Goal: Information Seeking & Learning: Learn about a topic

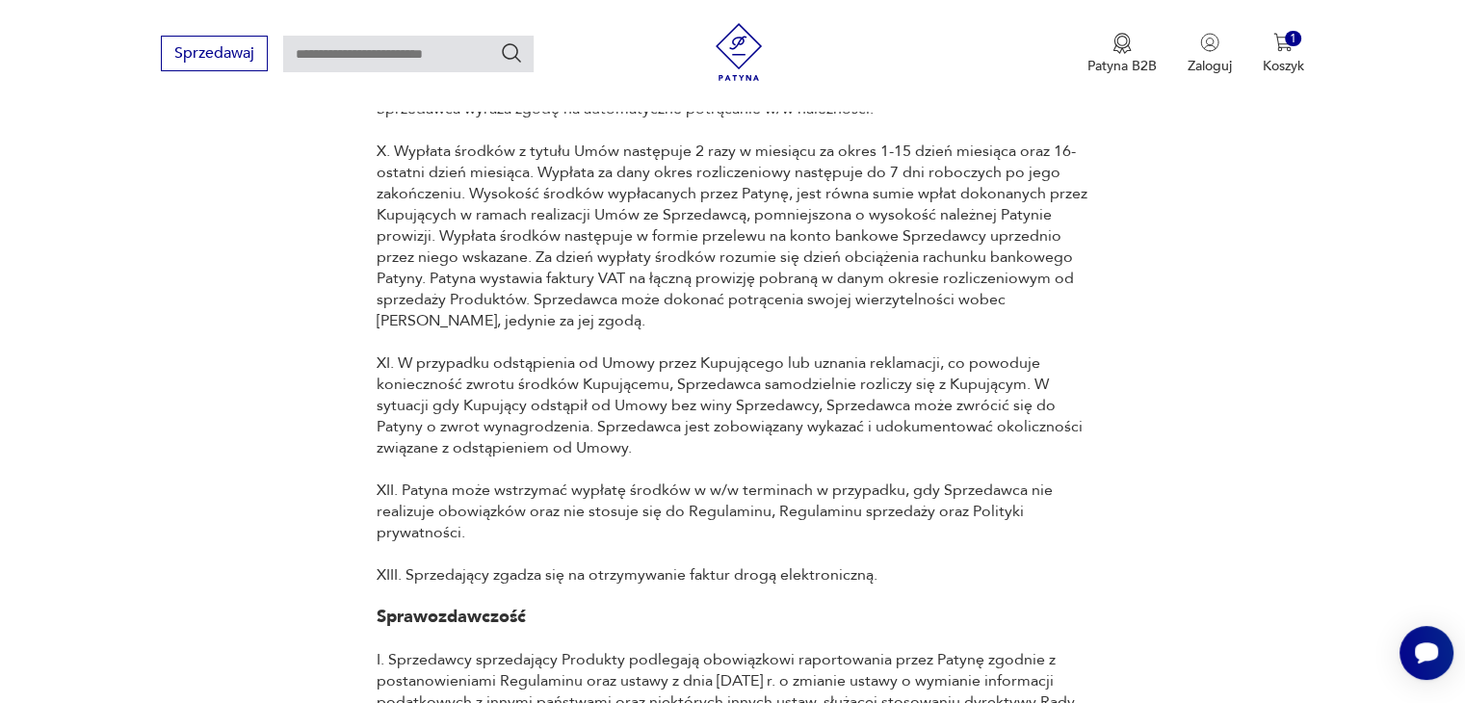
scroll to position [14110, 0]
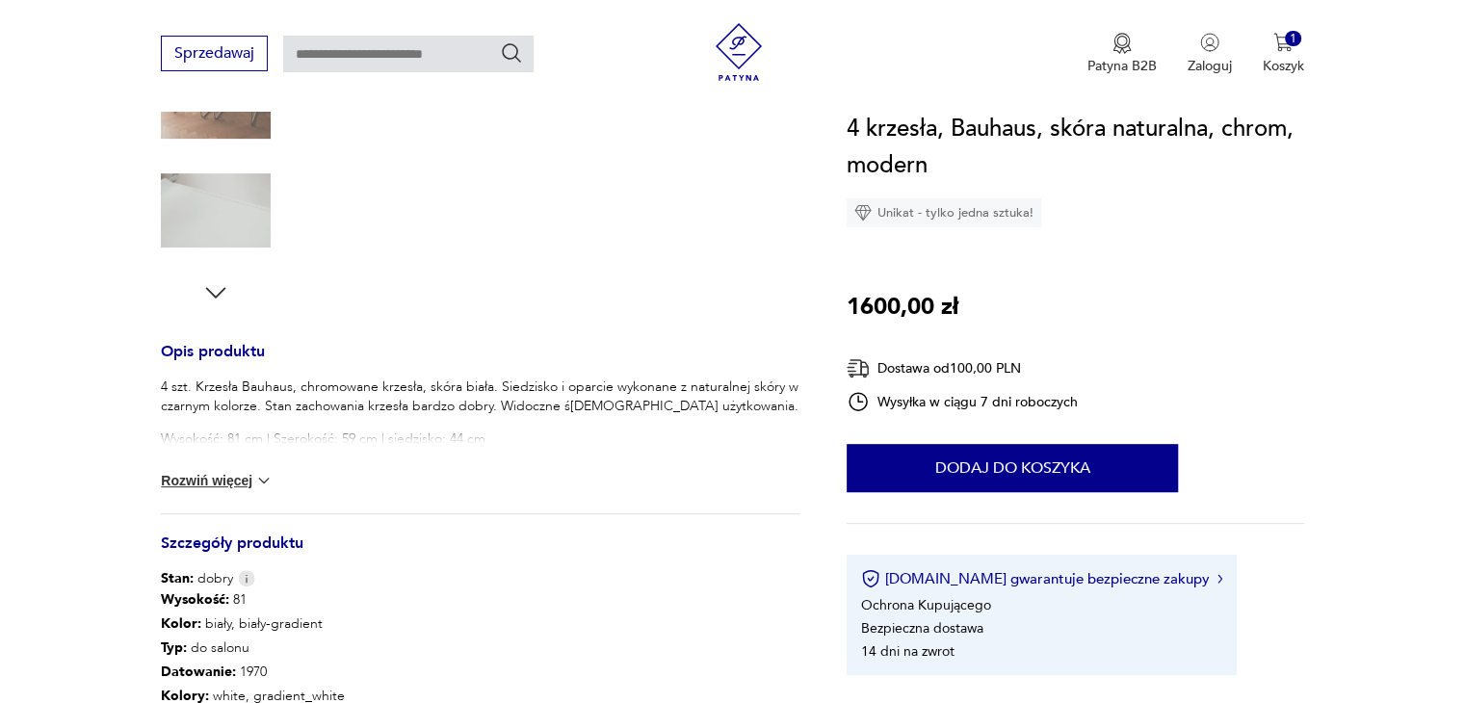
scroll to position [578, 0]
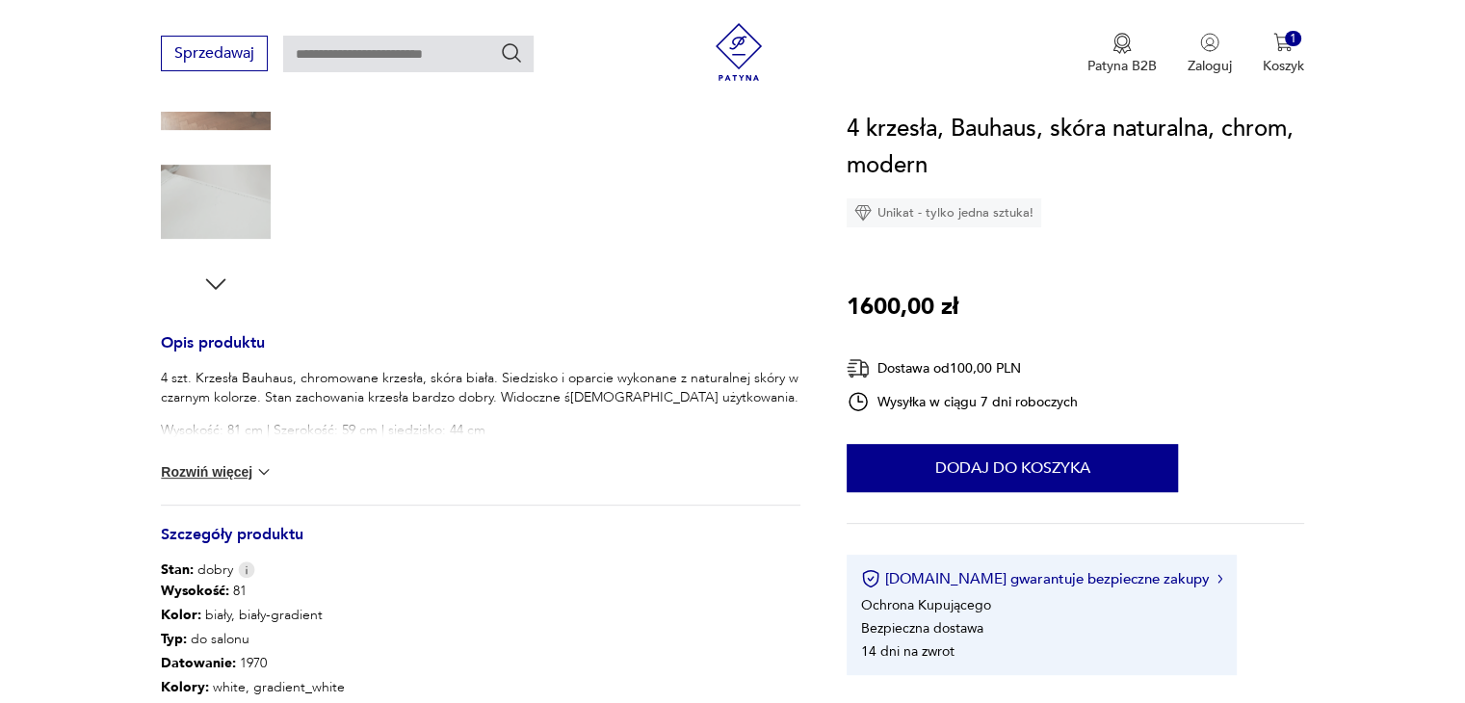
click at [250, 482] on div "4 szt. Krzesła Bauhaus, chromowane krzesła, skóra biała. Siedzisko i oparcie wy…" at bounding box center [481, 437] width 640 height 136
click at [250, 462] on button "Rozwiń więcej" at bounding box center [217, 471] width 112 height 19
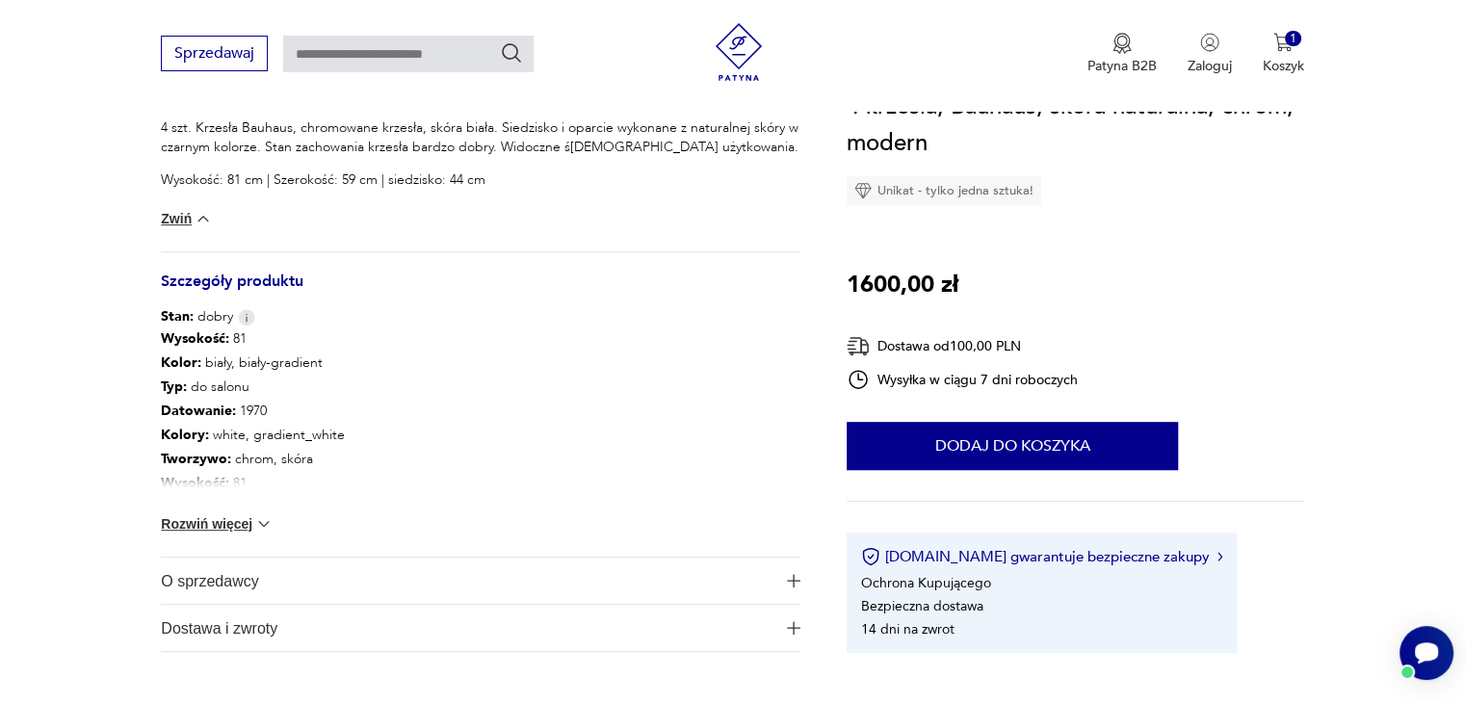
scroll to position [1060, 0]
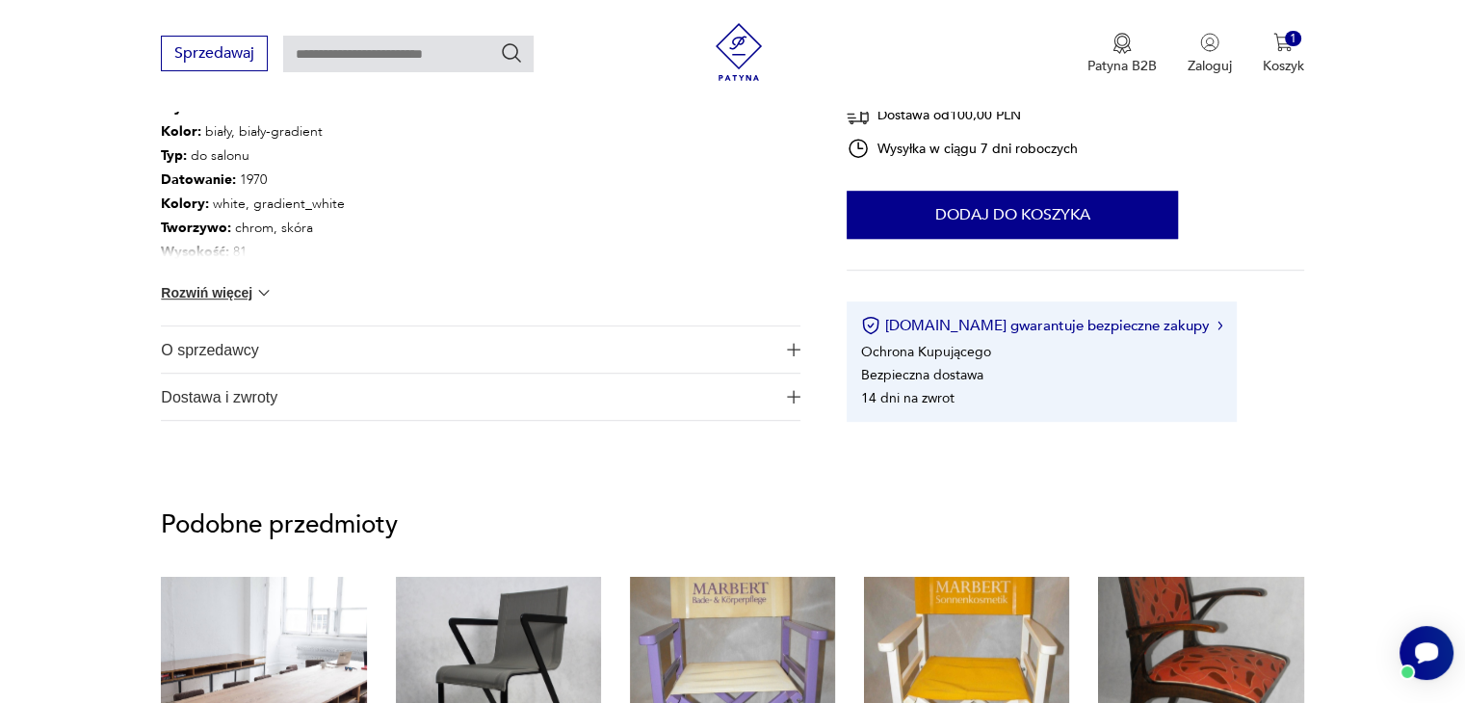
click at [261, 338] on span "O sprzedawcy" at bounding box center [467, 350] width 613 height 46
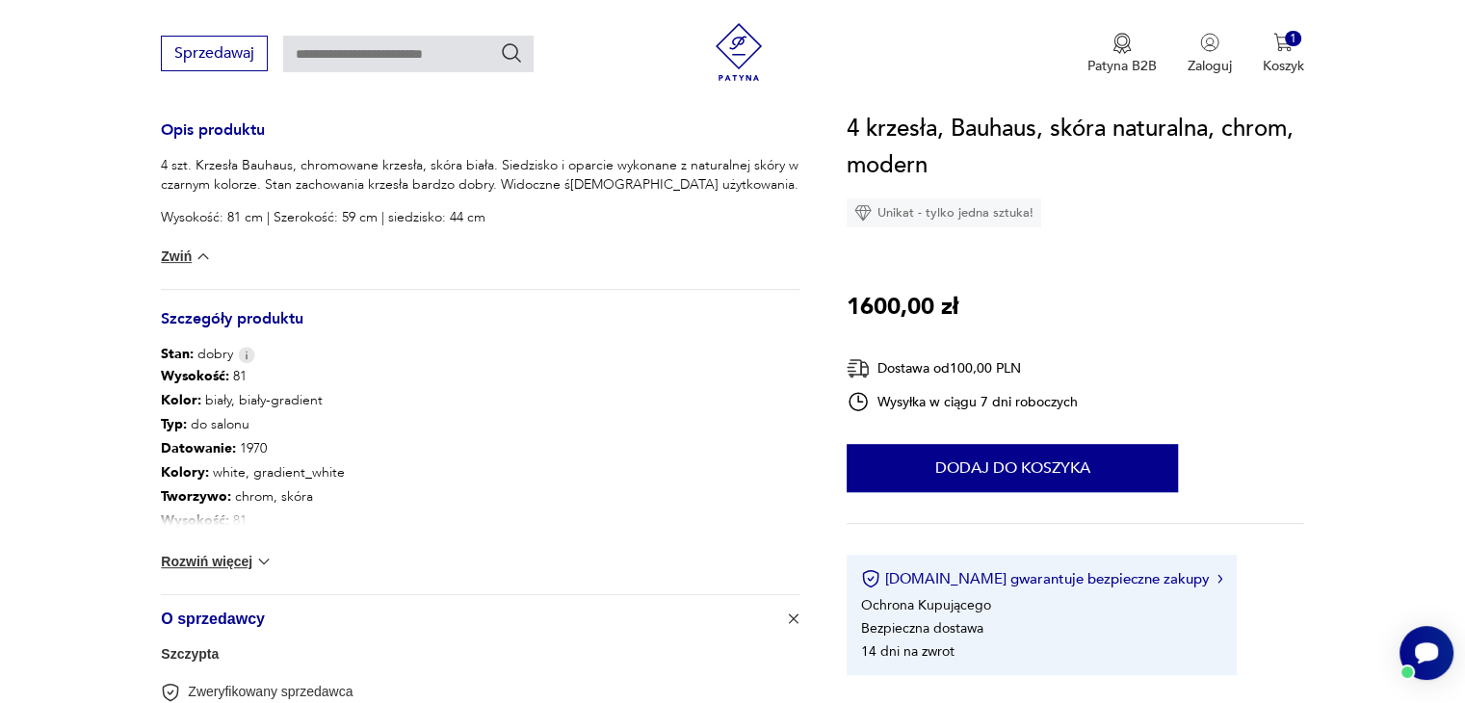
scroll to position [963, 0]
